Goal: Task Accomplishment & Management: Complete application form

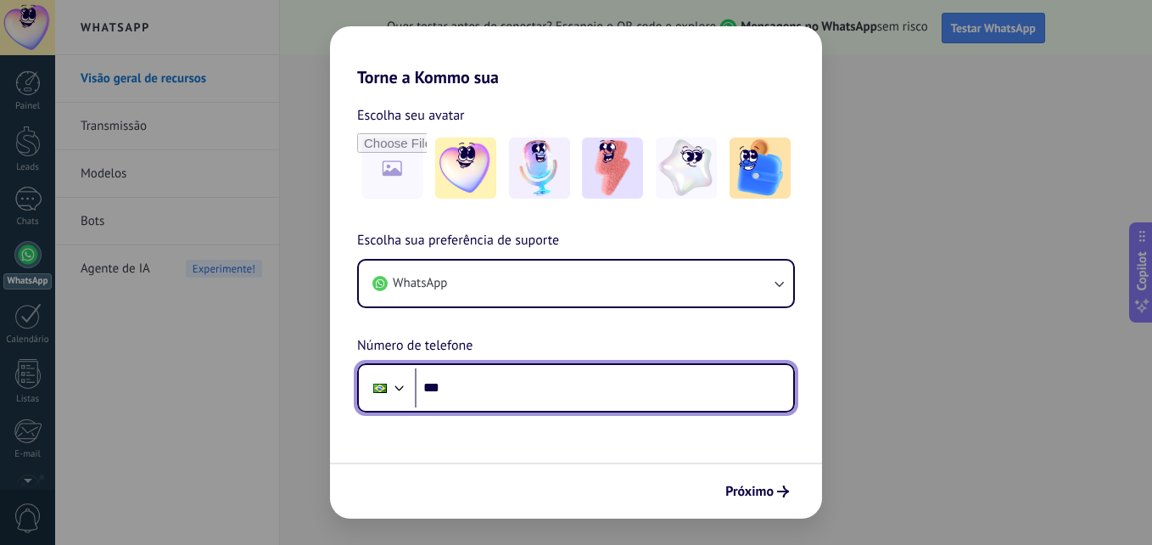
click at [538, 382] on input "***" at bounding box center [604, 387] width 378 height 39
type input "**********"
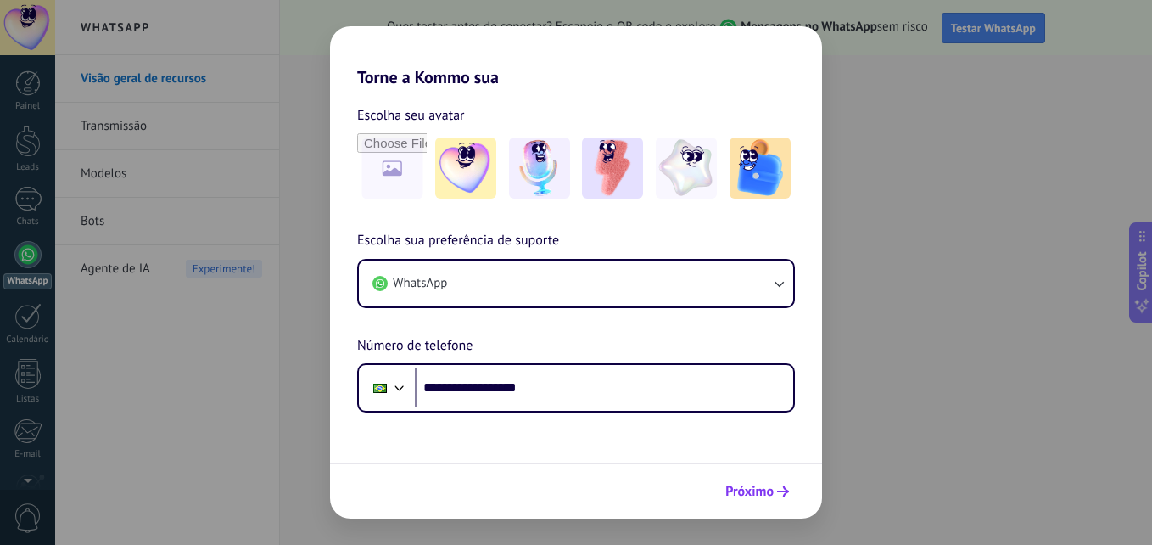
click at [746, 491] on span "Próximo" at bounding box center [749, 491] width 48 height 12
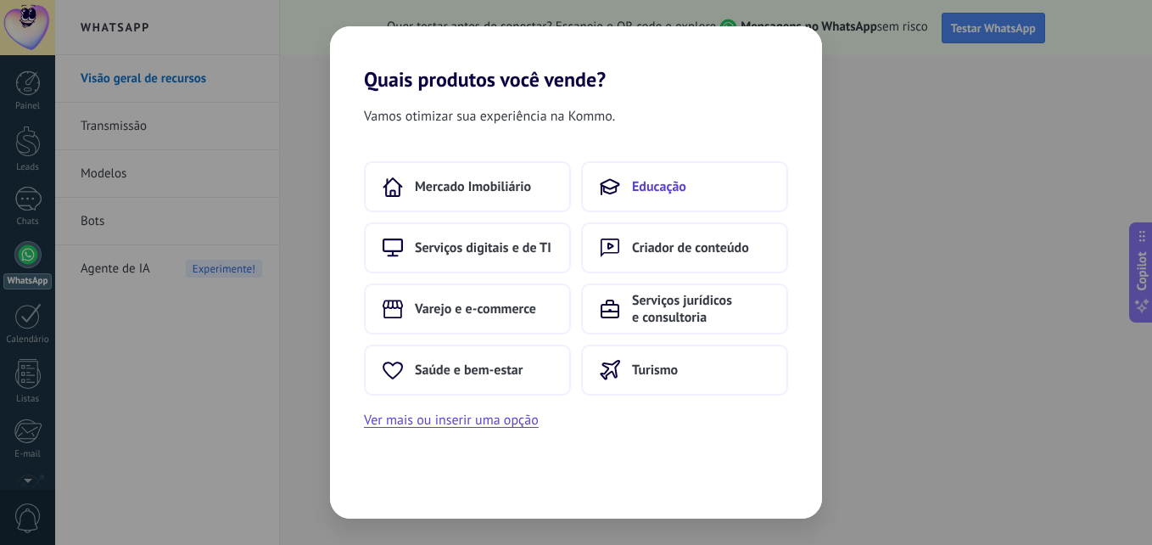
click at [651, 193] on span "Educação" at bounding box center [659, 186] width 54 height 17
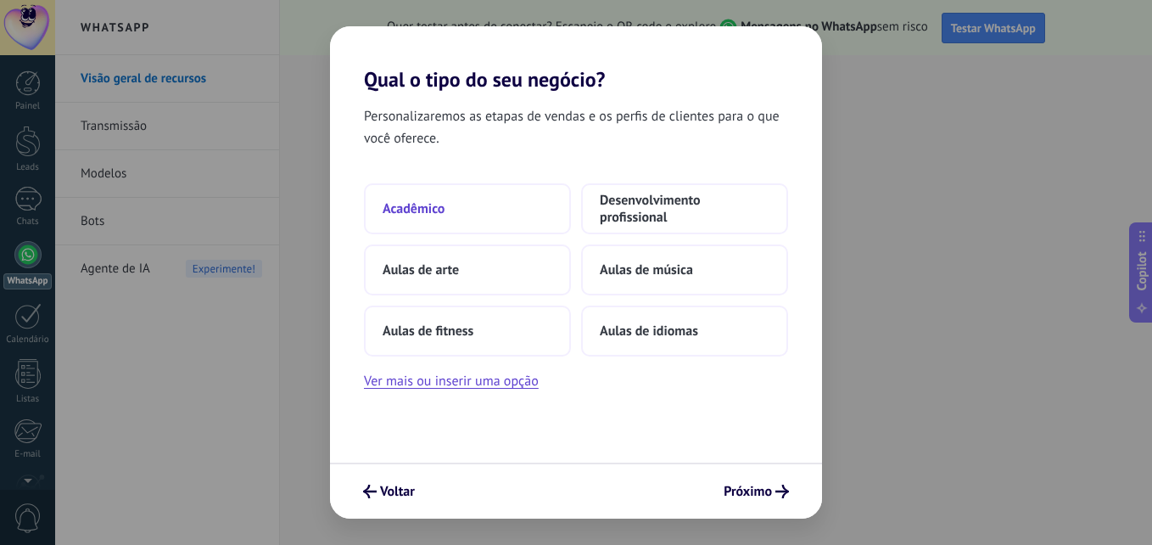
click at [490, 204] on button "Acadêmico" at bounding box center [467, 208] width 207 height 51
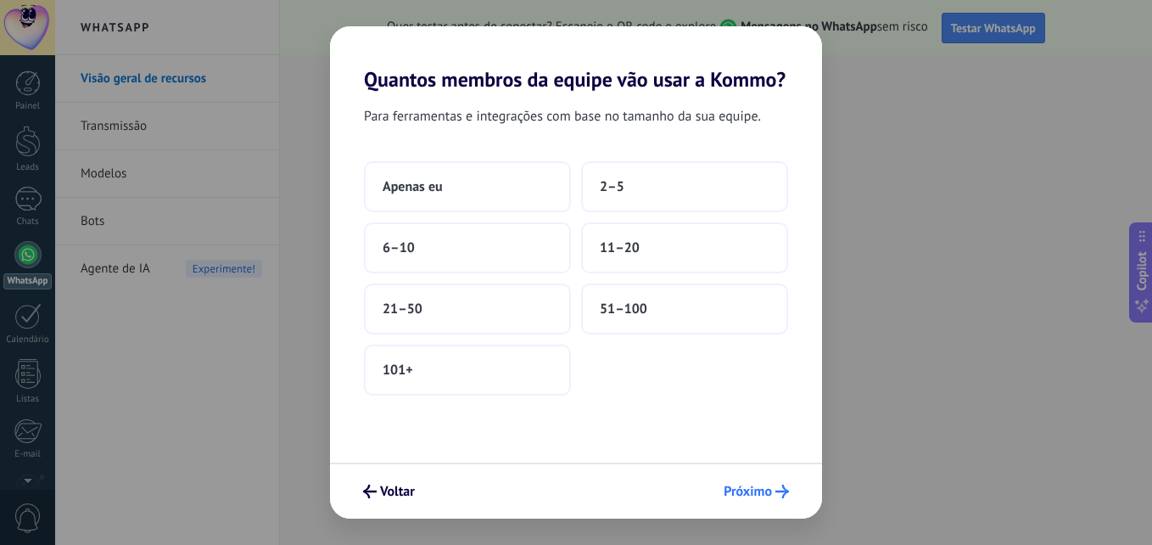
click at [765, 497] on span "Próximo" at bounding box center [748, 491] width 48 height 12
click at [433, 193] on span "Apenas eu" at bounding box center [413, 186] width 60 height 17
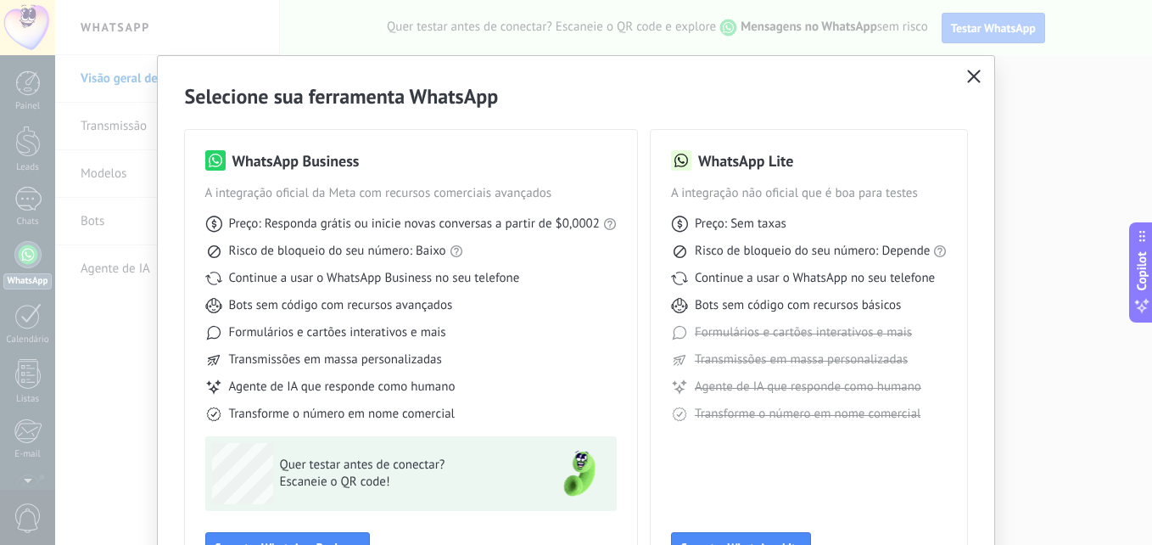
click at [971, 71] on icon "button" at bounding box center [974, 77] width 14 height 14
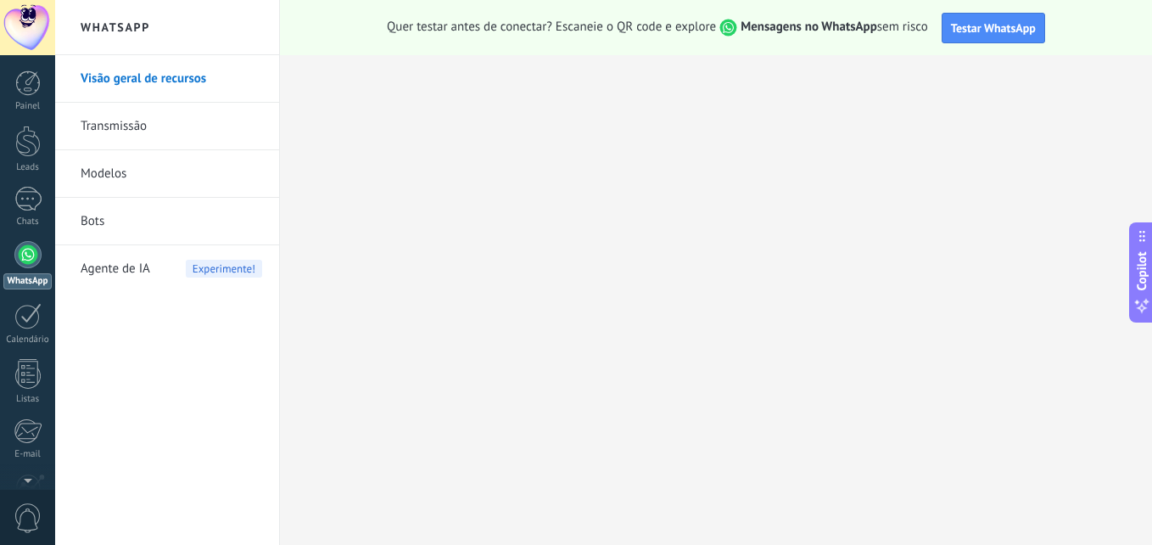
scroll to position [161, 0]
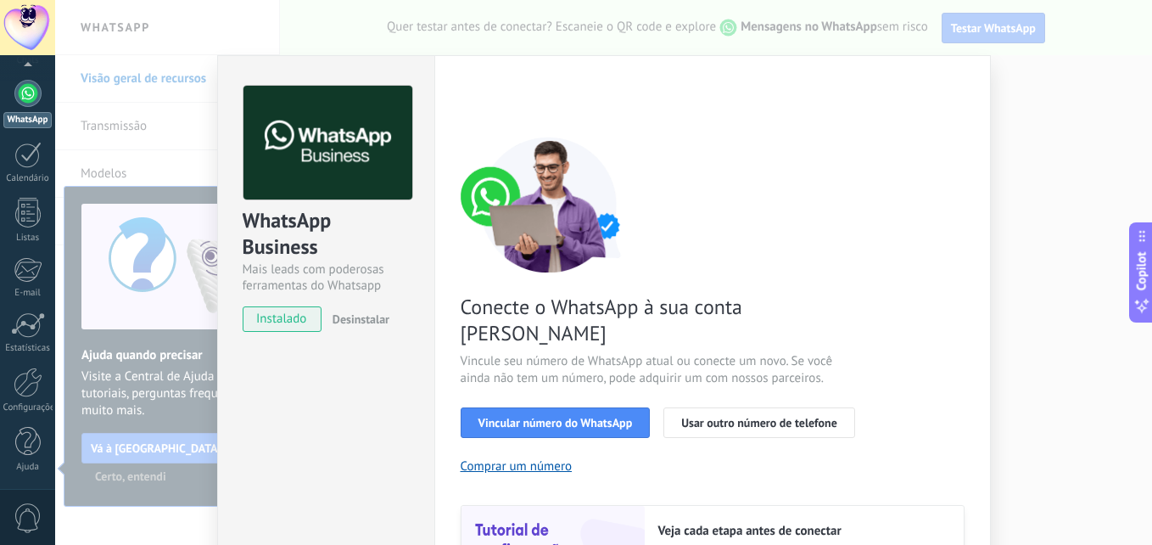
click at [1031, 187] on div "WhatsApp Business Mais leads com poderosas ferramentas do Whatsapp instalado De…" at bounding box center [603, 272] width 1097 height 545
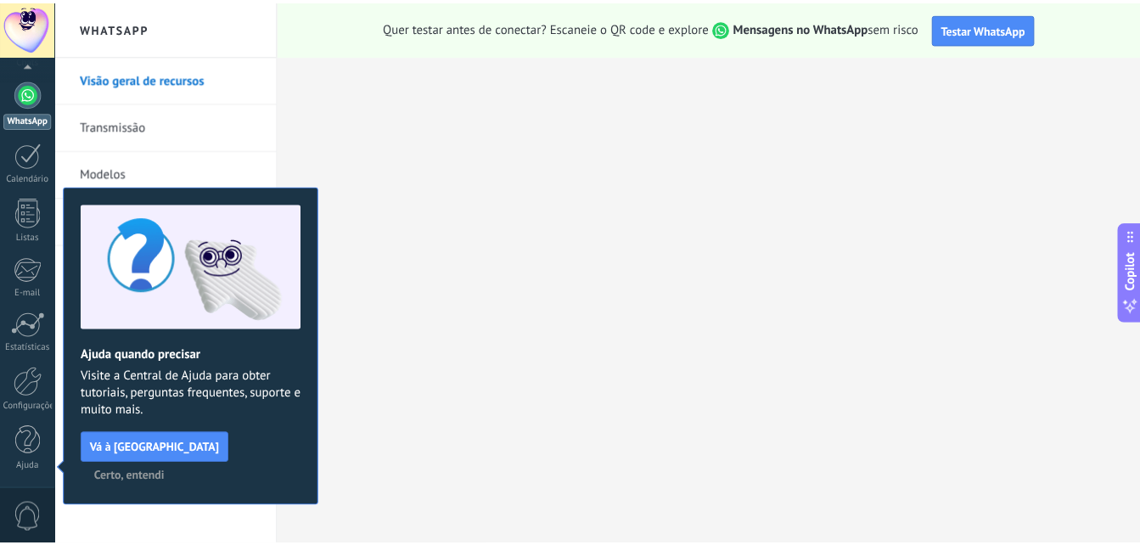
scroll to position [0, 0]
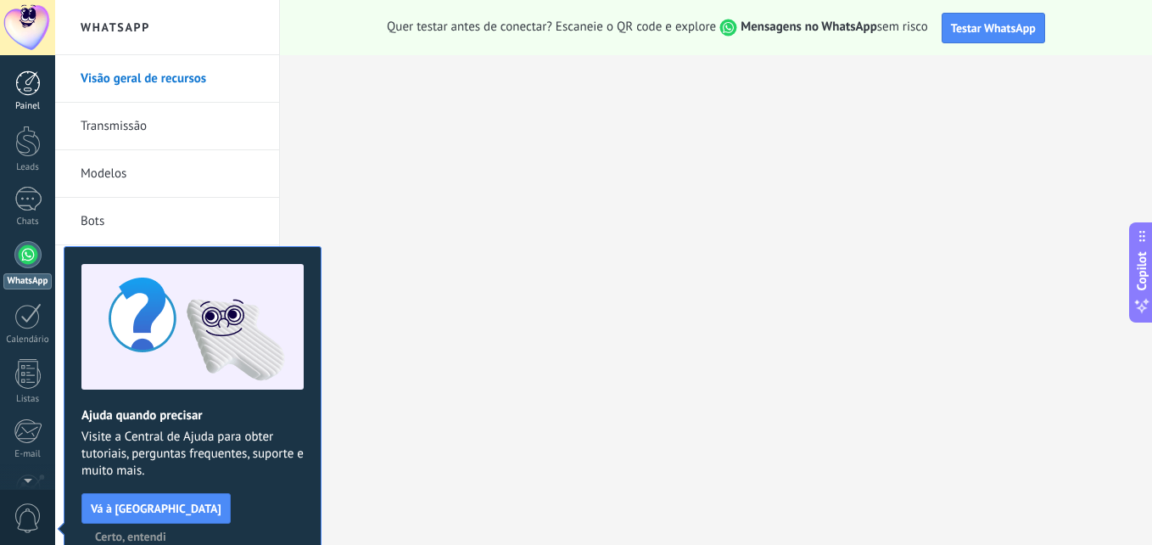
click at [32, 83] on div at bounding box center [27, 82] width 25 height 25
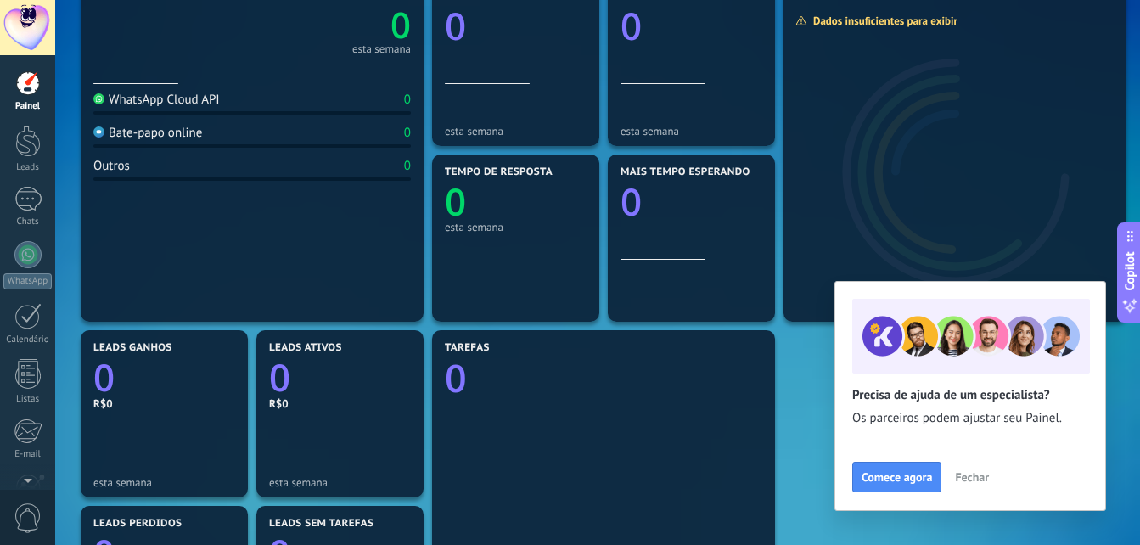
scroll to position [170, 0]
